Goal: Information Seeking & Learning: Understand process/instructions

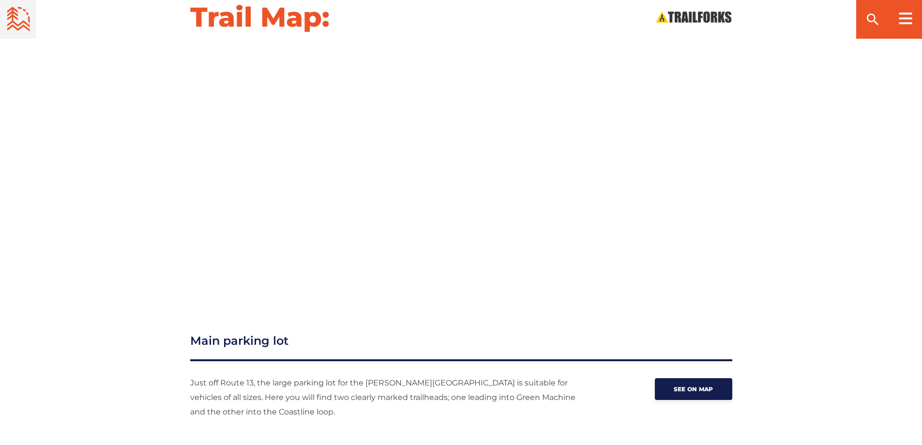
scroll to position [1235, 0]
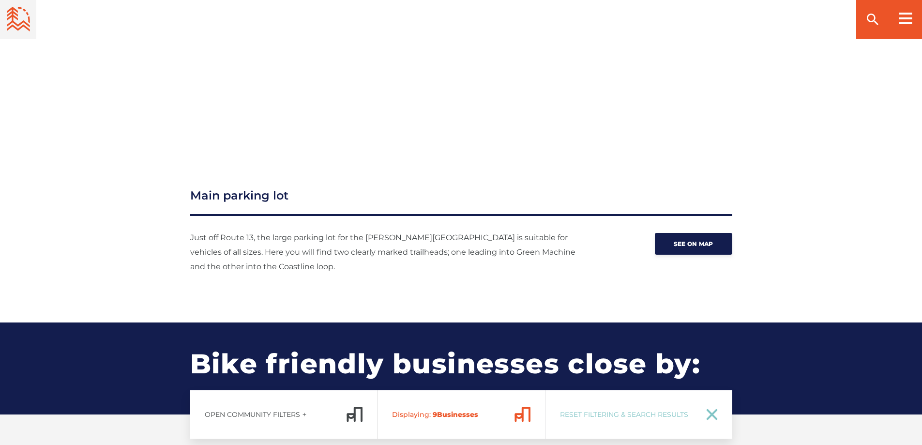
drag, startPoint x: 731, startPoint y: 184, endPoint x: 849, endPoint y: 141, distance: 125.3
click at [854, 142] on div "Trail Map:" at bounding box center [461, 1] width 922 height 293
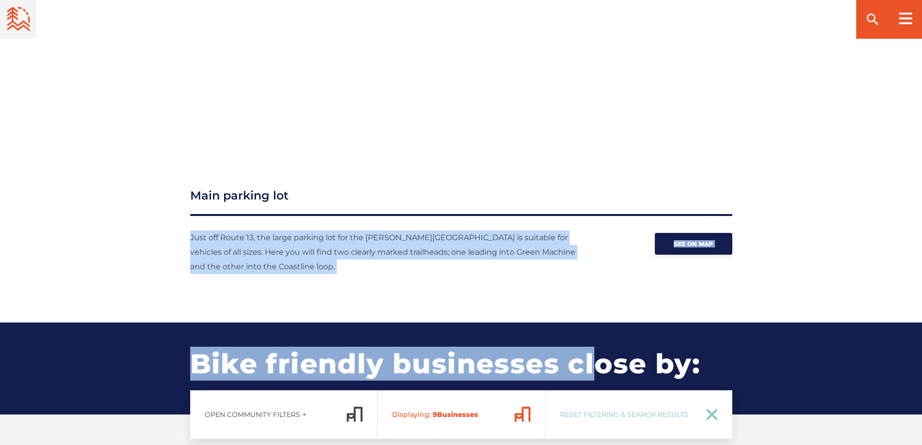
drag, startPoint x: 621, startPoint y: 166, endPoint x: 611, endPoint y: 276, distance: 110.8
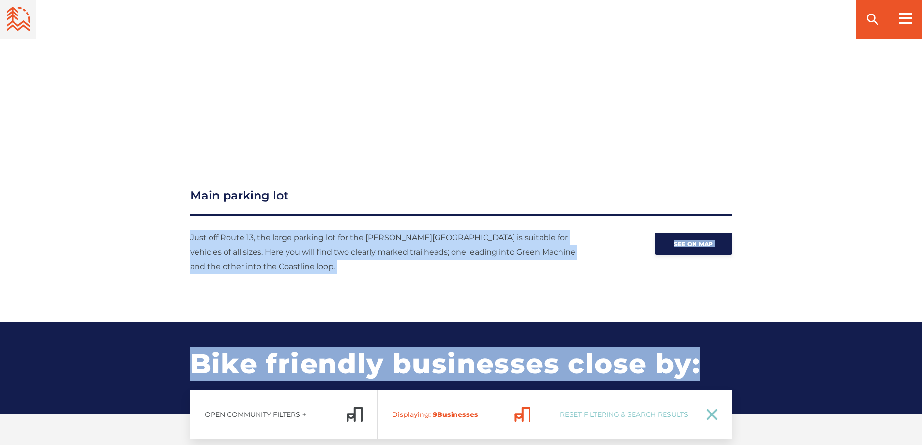
drag, startPoint x: 717, startPoint y: 209, endPoint x: 738, endPoint y: 286, distance: 79.7
click at [782, 224] on div "Main parking lot Just off Route 13, the large parking lot for the [PERSON_NAME]…" at bounding box center [461, 230] width 678 height 87
drag, startPoint x: 724, startPoint y: 283, endPoint x: 575, endPoint y: 269, distance: 149.8
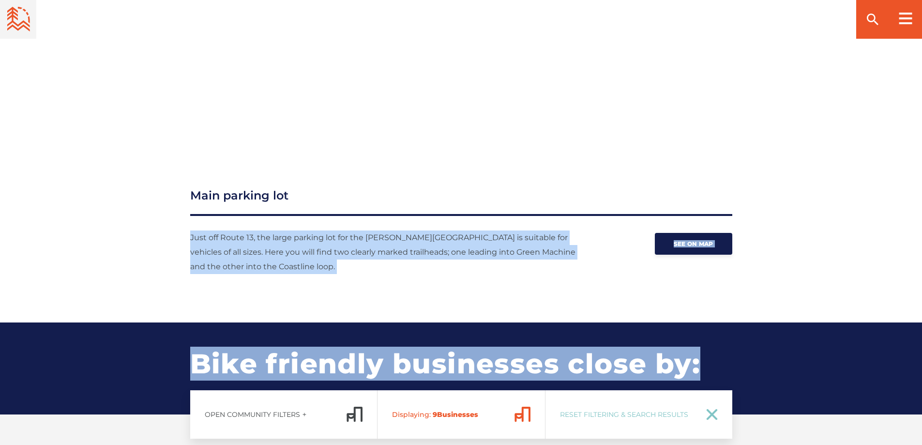
click at [576, 262] on p "Just off Route 13, the large parking lot for the [PERSON_NAME][GEOGRAPHIC_DATA]…" at bounding box center [391, 252] width 402 height 44
click at [578, 248] on p "Just off Route 13, the large parking lot for the [PERSON_NAME][GEOGRAPHIC_DATA]…" at bounding box center [391, 252] width 402 height 44
click at [526, 242] on p "Just off Route 13, the large parking lot for the [PERSON_NAME][GEOGRAPHIC_DATA]…" at bounding box center [391, 252] width 402 height 44
click at [562, 238] on p "Just off Route 13, the large parking lot for the [PERSON_NAME][GEOGRAPHIC_DATA]…" at bounding box center [391, 252] width 402 height 44
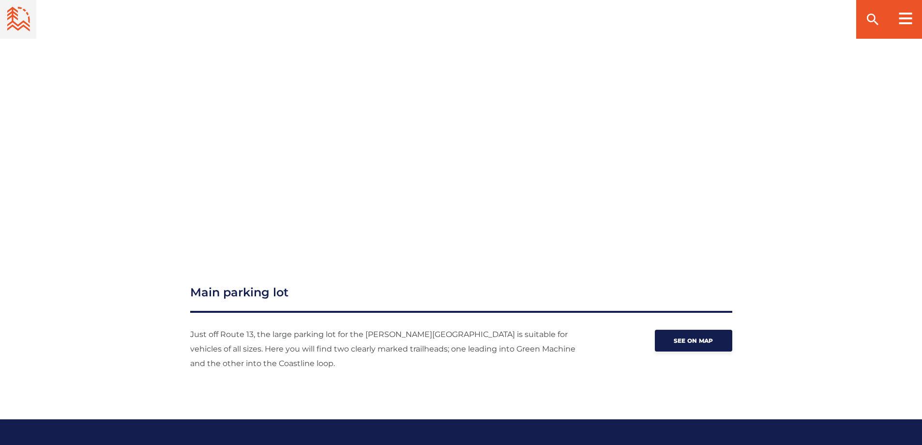
scroll to position [1042, 0]
